Goal: Information Seeking & Learning: Learn about a topic

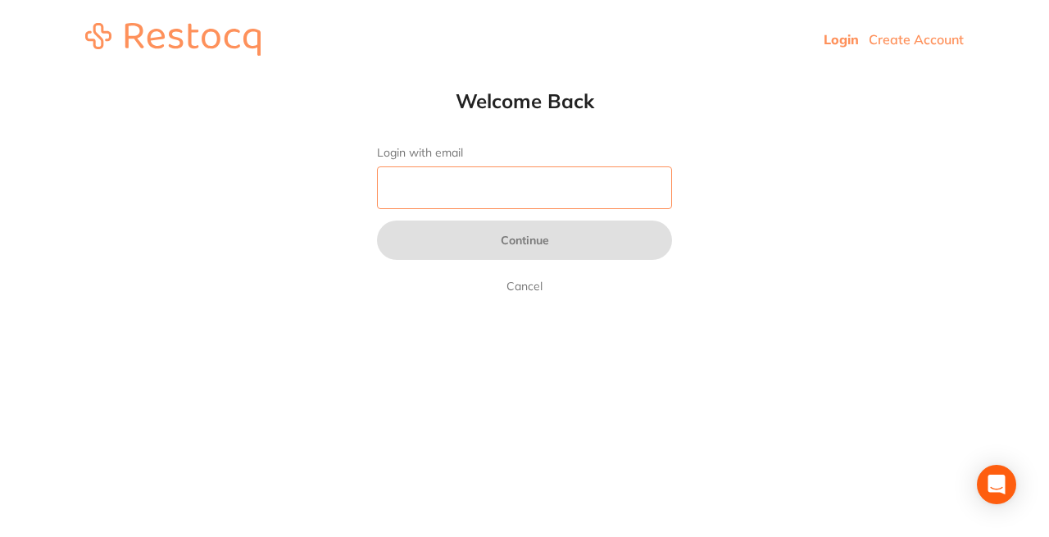
click at [421, 180] on input "Login with email" at bounding box center [524, 187] width 295 height 43
type input "[EMAIL_ADDRESS][DOMAIN_NAME]"
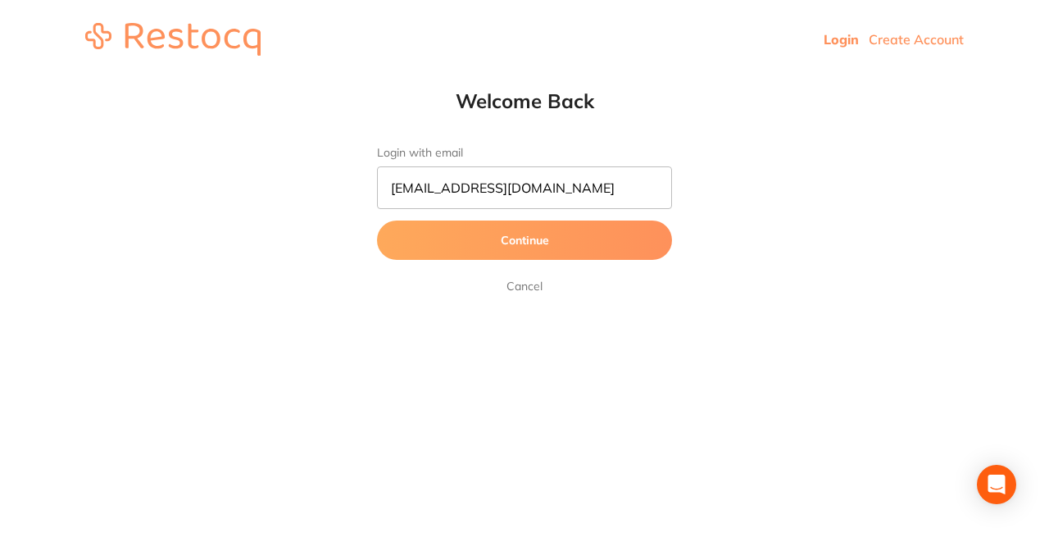
click at [475, 252] on button "Continue" at bounding box center [524, 240] width 295 height 39
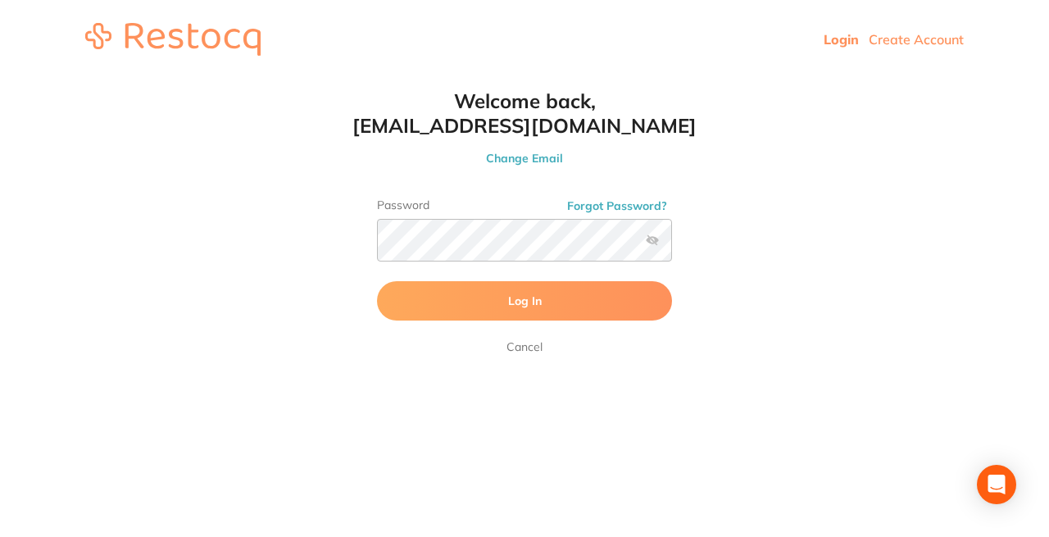
click at [427, 309] on button "Log In" at bounding box center [524, 300] width 295 height 39
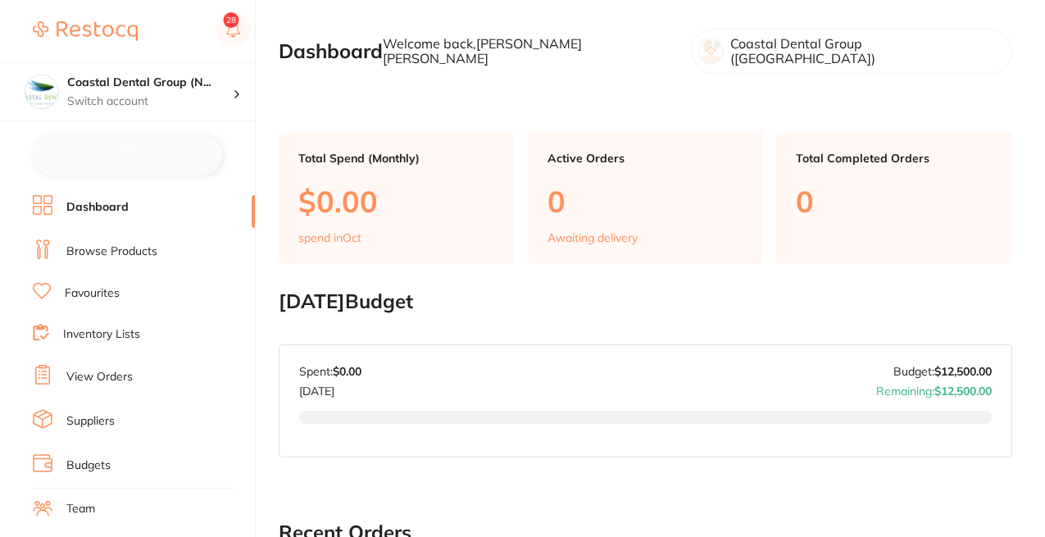
checkbox input "false"
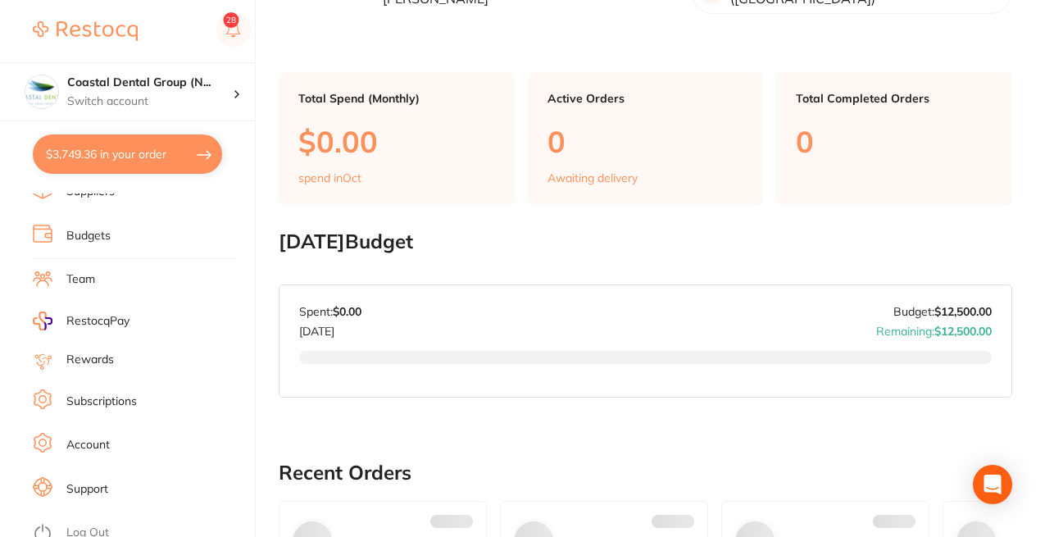
scroll to position [70, 0]
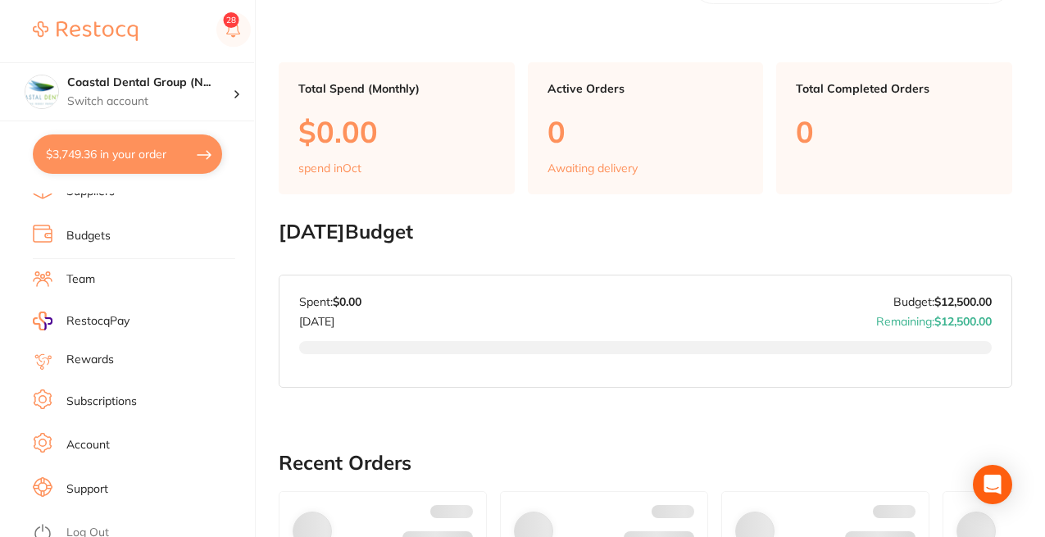
click at [128, 477] on li "Support" at bounding box center [144, 489] width 222 height 25
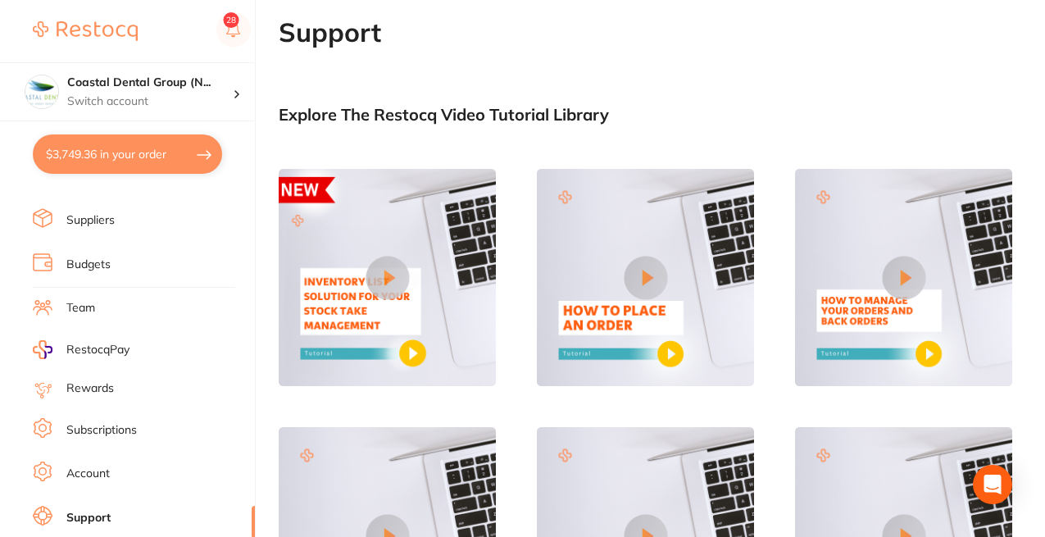
scroll to position [197, 0]
click at [134, 397] on ul "Dashboard Browse Products Favourites Inventory Lists View Orders Suppliers Budg…" at bounding box center [144, 280] width 222 height 566
click at [124, 385] on li "Rewards" at bounding box center [144, 391] width 222 height 20
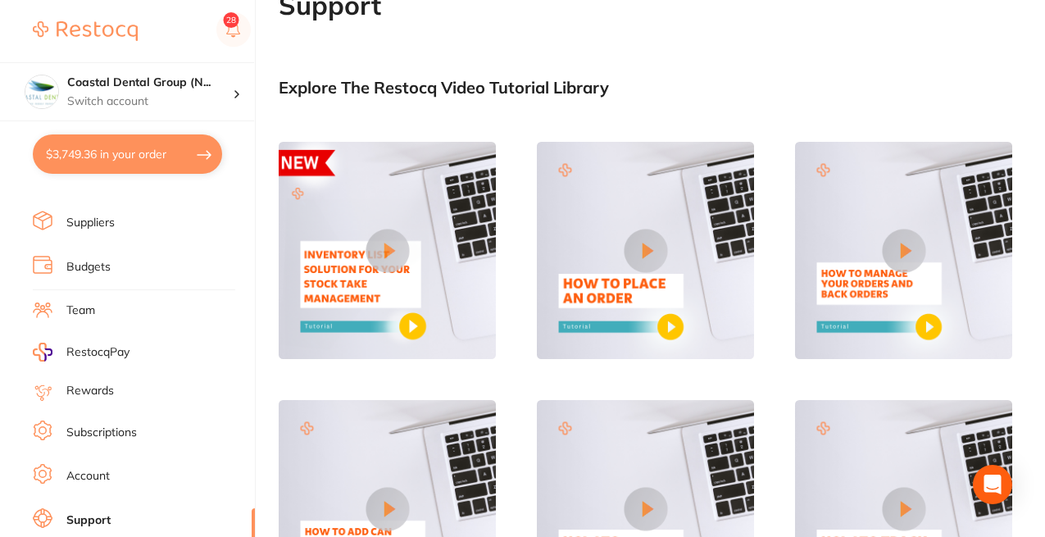
scroll to position [30, 0]
